Goal: Transaction & Acquisition: Obtain resource

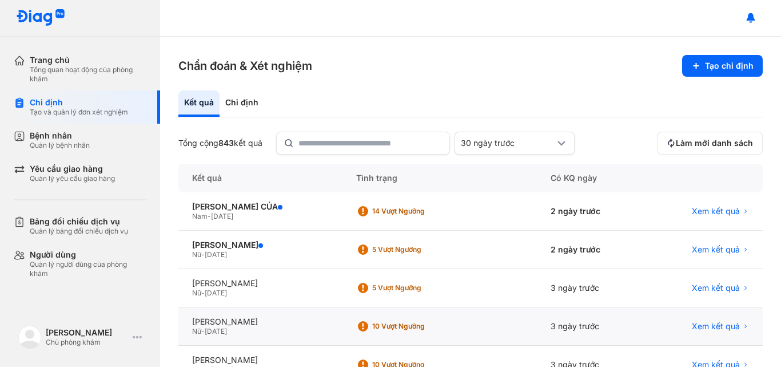
scroll to position [57, 0]
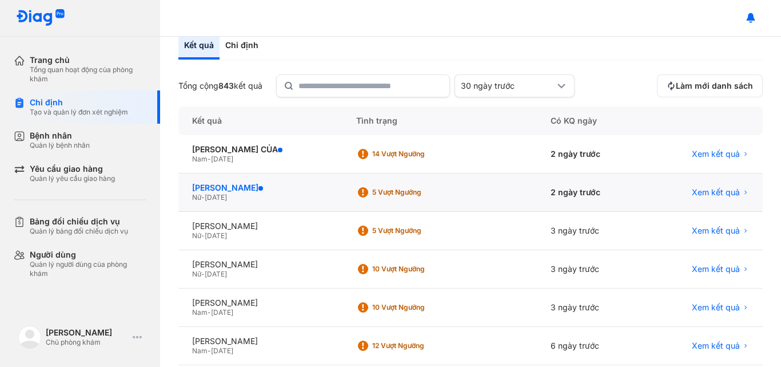
click at [241, 186] on div "[PERSON_NAME]" at bounding box center [260, 187] width 137 height 10
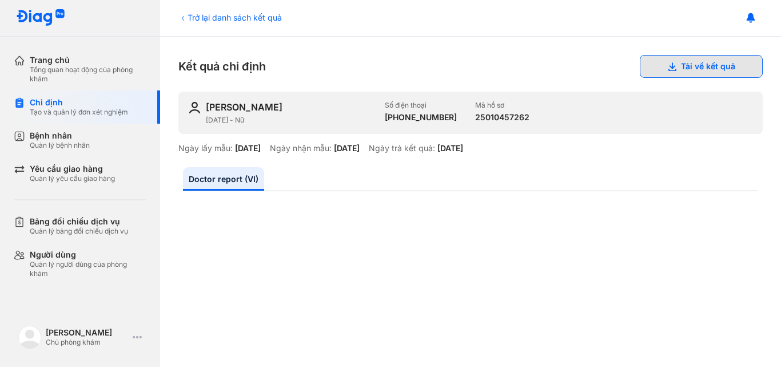
click at [671, 67] on button "Tải về kết quả" at bounding box center [701, 66] width 123 height 23
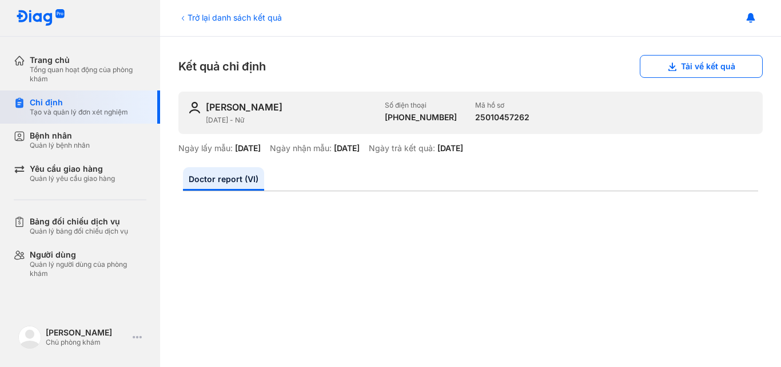
click at [42, 106] on div "Chỉ định" at bounding box center [79, 102] width 98 height 10
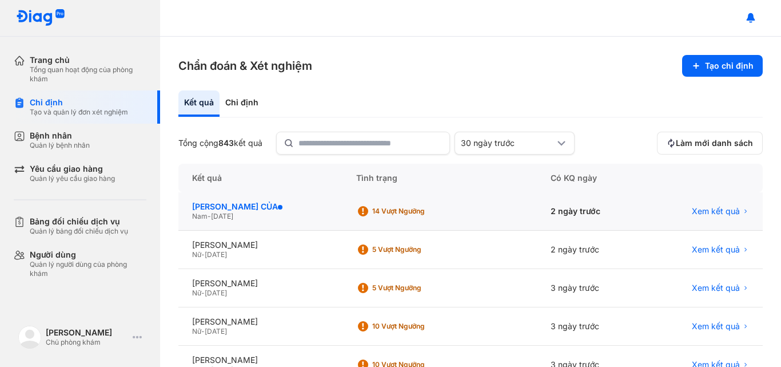
click at [218, 208] on div "NGUYỄN VĂN CỦA" at bounding box center [260, 206] width 137 height 10
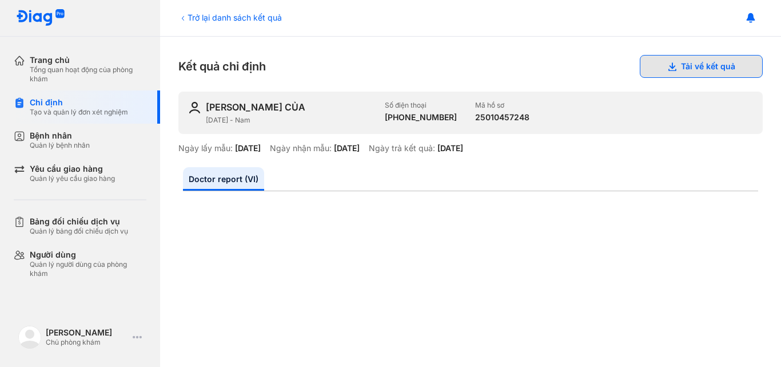
click at [675, 69] on button "Tải về kết quả" at bounding box center [701, 66] width 123 height 23
